Goal: Contribute content

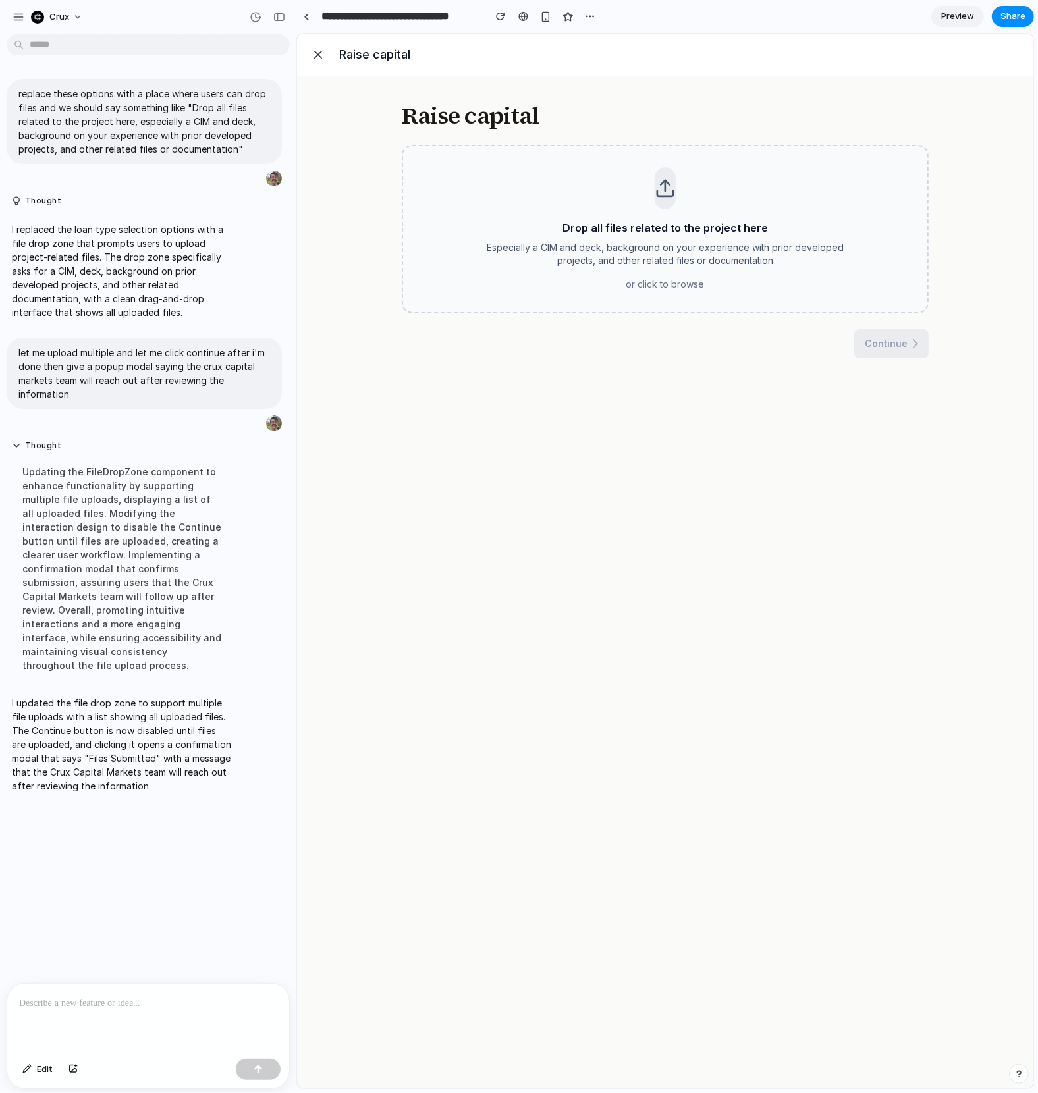
click at [608, 438] on div "Raise capital Drop all files related to the project here Especially a CIM and d…" at bounding box center [664, 581] width 527 height 959
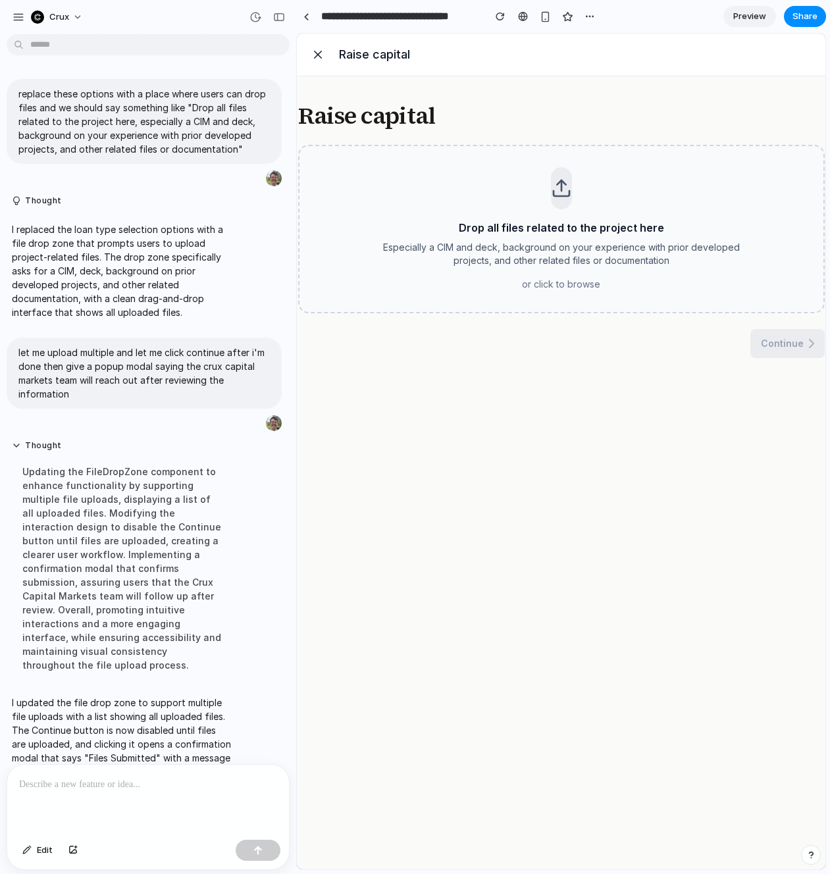
click at [601, 533] on div "Raise capital Drop all files related to the project here Especially a CIM and d…" at bounding box center [561, 473] width 527 height 741
click at [279, 17] on div "button" at bounding box center [279, 17] width 12 height 9
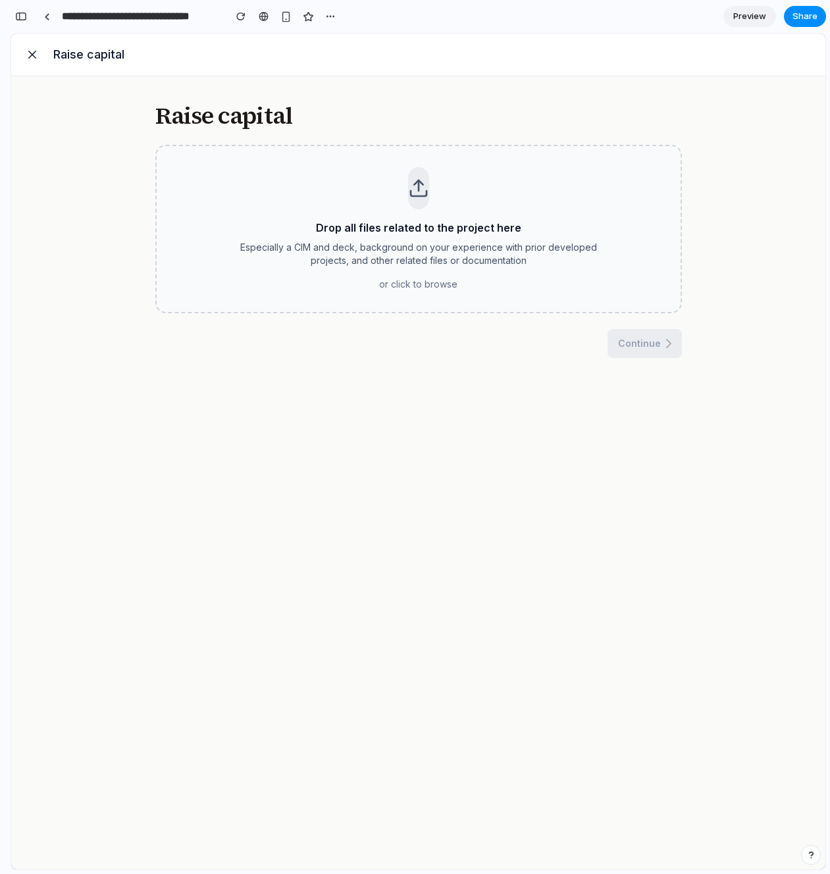
click at [381, 470] on div "Raise capital Drop all files related to the project here Especially a CIM and d…" at bounding box center [418, 473] width 527 height 741
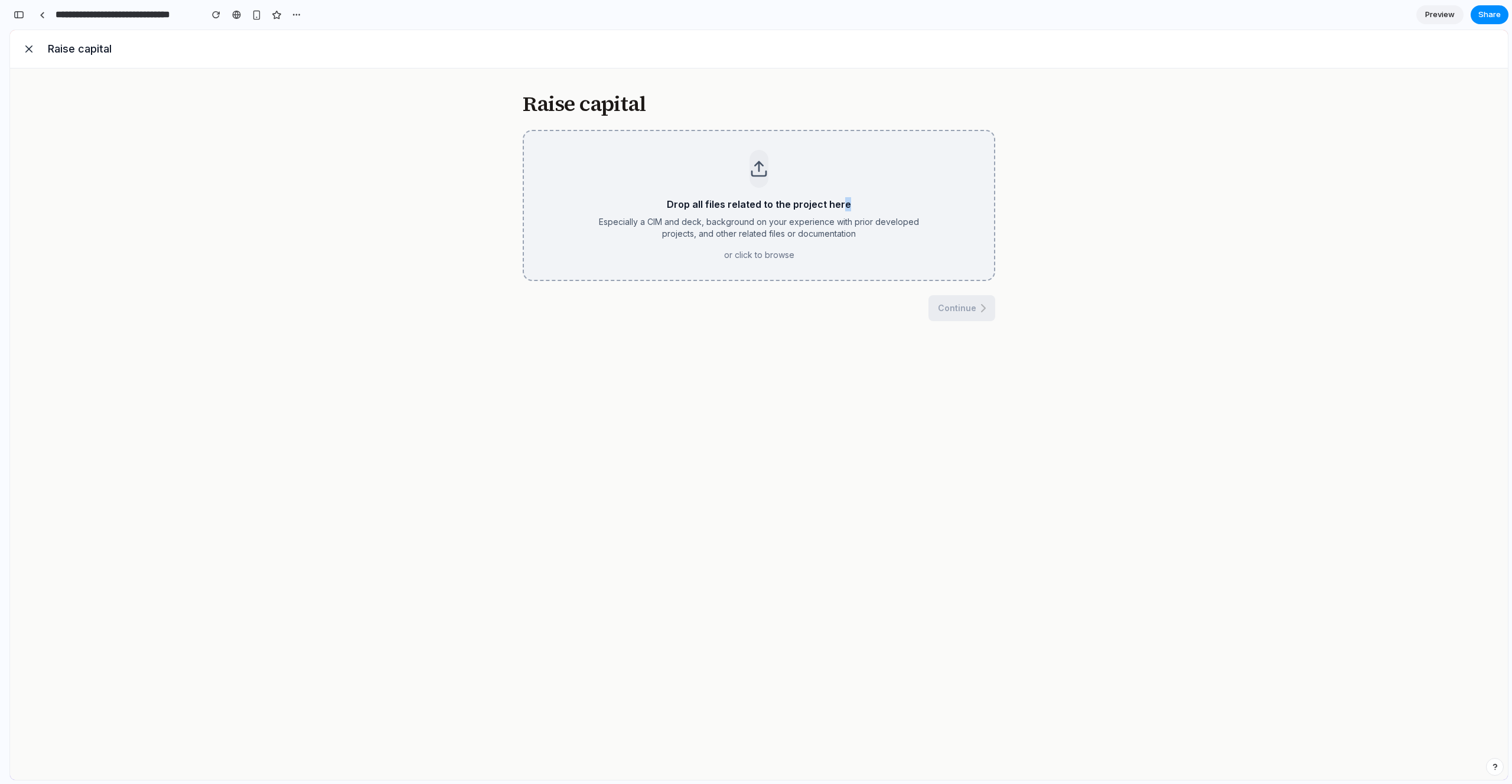
click at [845, 210] on p "Drop all files related to the project here" at bounding box center [759, 205] width 354 height 14
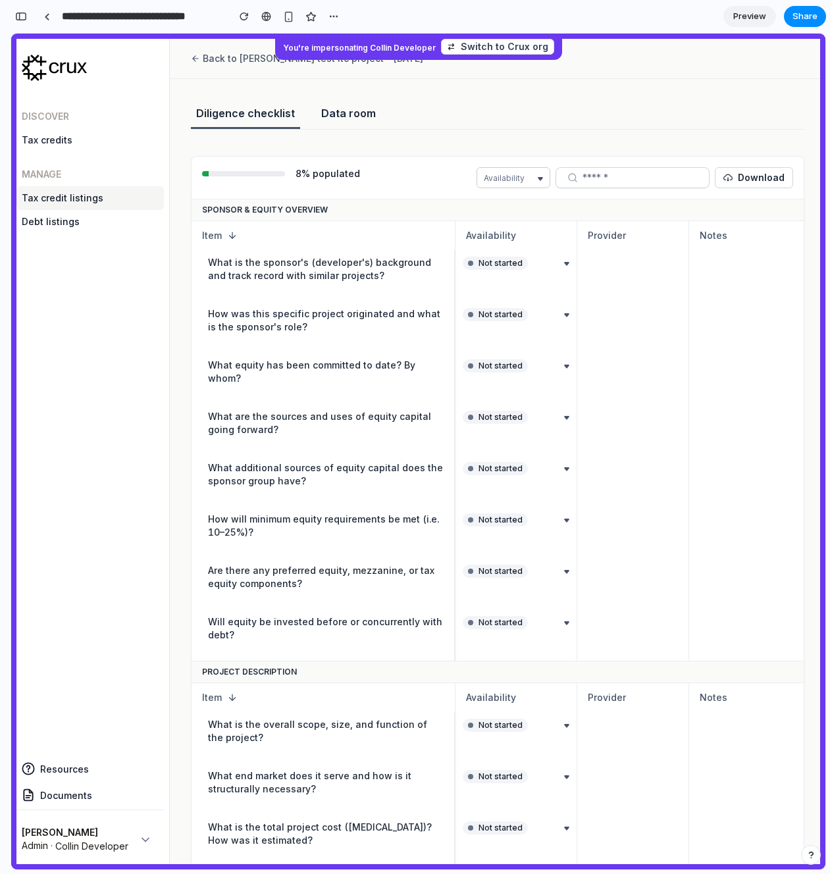
scroll to position [0, 113]
